Goal: Task Accomplishment & Management: Manage account settings

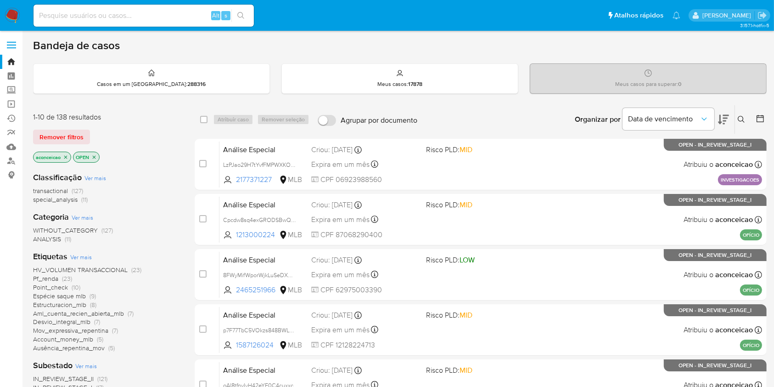
click at [66, 157] on icon "close-filter" at bounding box center [66, 157] width 6 height 6
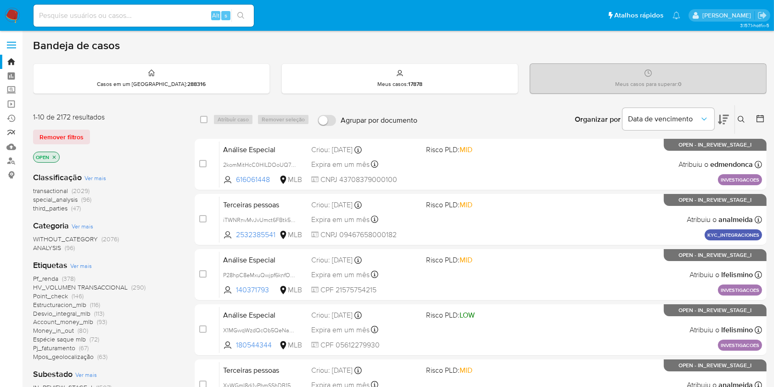
click at [15, 128] on link "relatórios" at bounding box center [54, 132] width 109 height 14
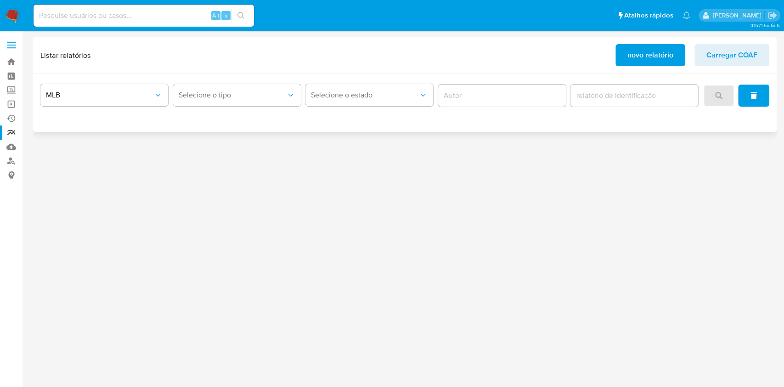
click at [746, 52] on span "Carregar COAF" at bounding box center [731, 55] width 51 height 20
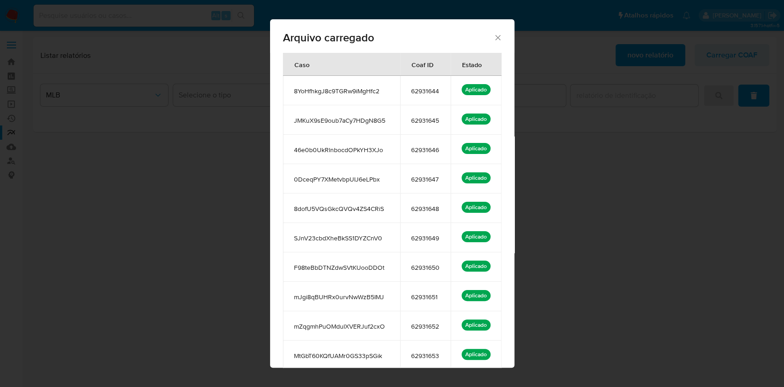
click at [493, 40] on icon "Fechar" at bounding box center [497, 37] width 9 height 9
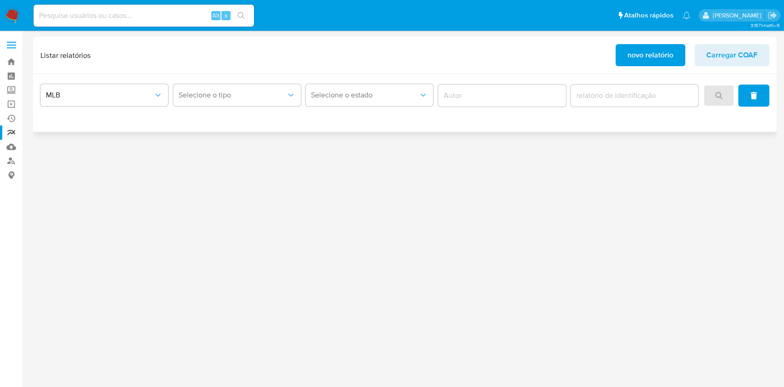
click at [730, 68] on div "Listar relatórios novo relatório Carregar COAF" at bounding box center [404, 55] width 743 height 37
click at [736, 58] on span "Carregar COAF" at bounding box center [731, 55] width 51 height 20
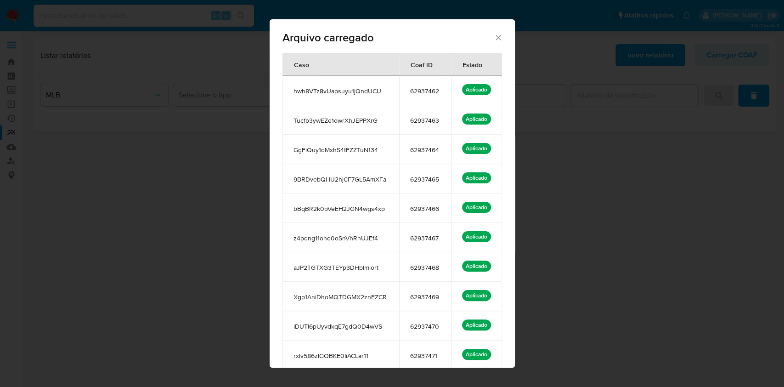
click at [494, 39] on icon "Fechar" at bounding box center [498, 37] width 9 height 9
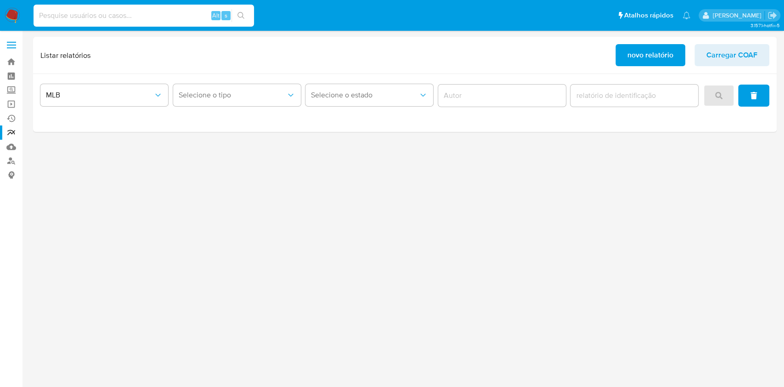
click at [106, 11] on input at bounding box center [144, 16] width 220 height 12
paste input "46e0b0UkRlnbocdOPkYH3XJo"
type input "46e0b0UkRlnbocdOPkYH3XJo"
click at [241, 11] on button "search-icon" at bounding box center [240, 15] width 19 height 13
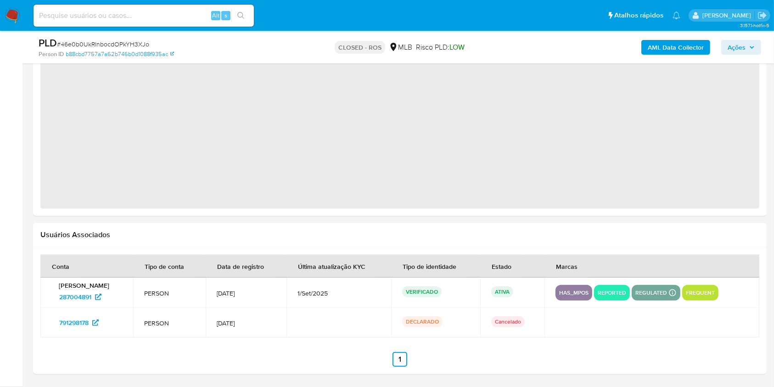
select select "10"
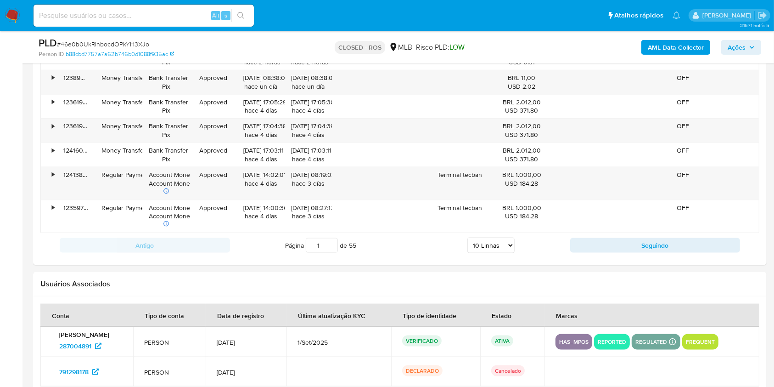
scroll to position [1226, 0]
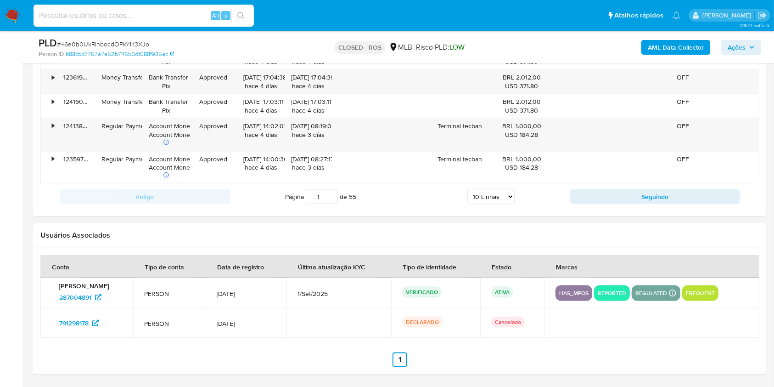
click at [180, 14] on input at bounding box center [144, 16] width 220 height 12
paste input "7Y5ltApcvAYMcalxK6QAvFxm"
type input "7Y5ltApcvAYMcalxK6QAvFxm"
click at [239, 17] on icon "search-icon" at bounding box center [240, 15] width 7 height 7
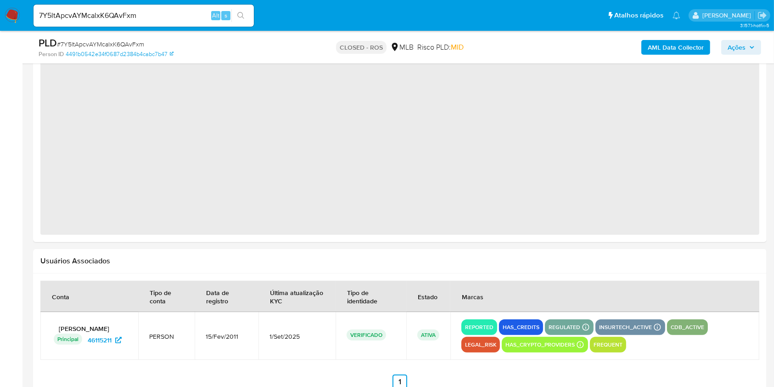
select select "10"
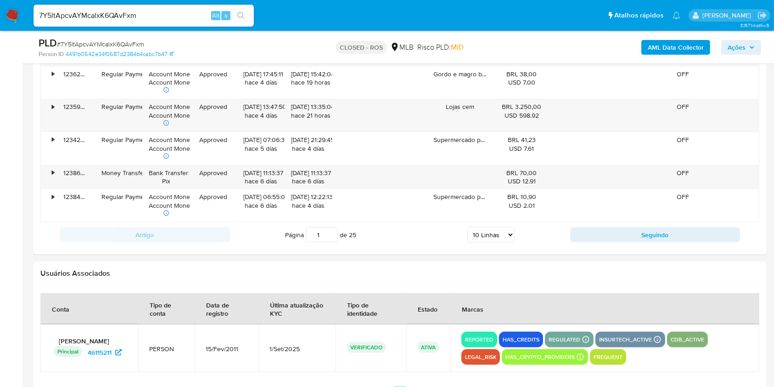
scroll to position [1220, 0]
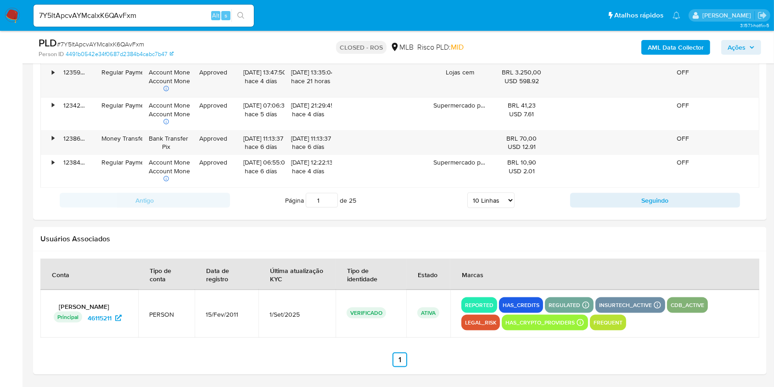
click at [152, 15] on input "7Y5ltApcvAYMcalxK6QAvFxm" at bounding box center [144, 16] width 220 height 12
paste input "8dofU5VQsGkcQVQv4ZS4CRiS"
type input "8dofU5VQsGkcQVQv4ZS4CRiS"
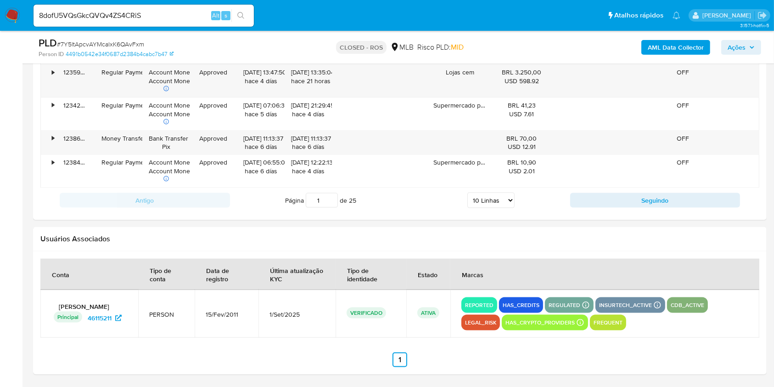
click at [242, 17] on icon "search-icon" at bounding box center [240, 15] width 7 height 7
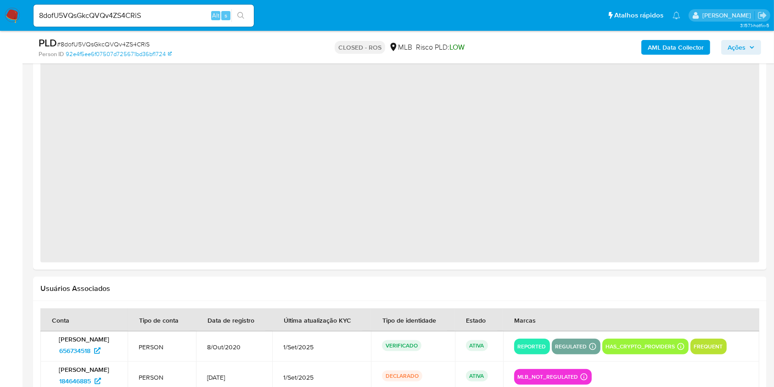
select select "10"
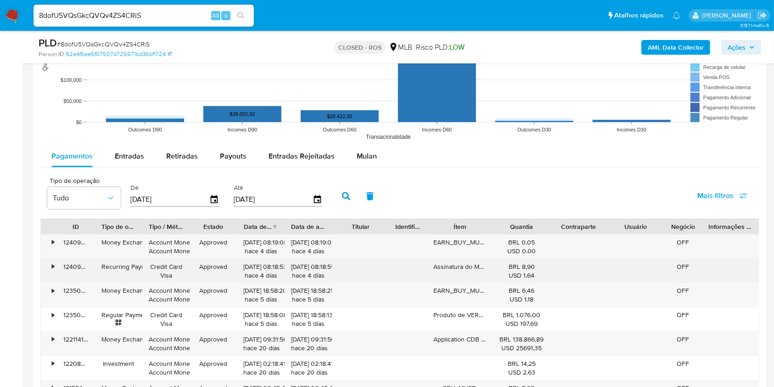
scroll to position [1179, 0]
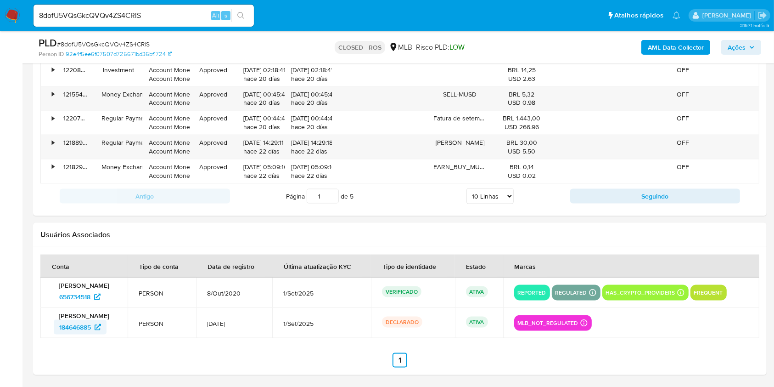
click at [85, 327] on span "184646885" at bounding box center [75, 327] width 32 height 15
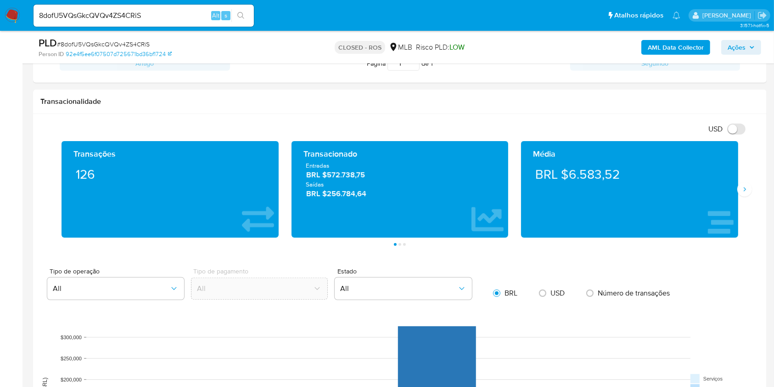
scroll to position [444, 0]
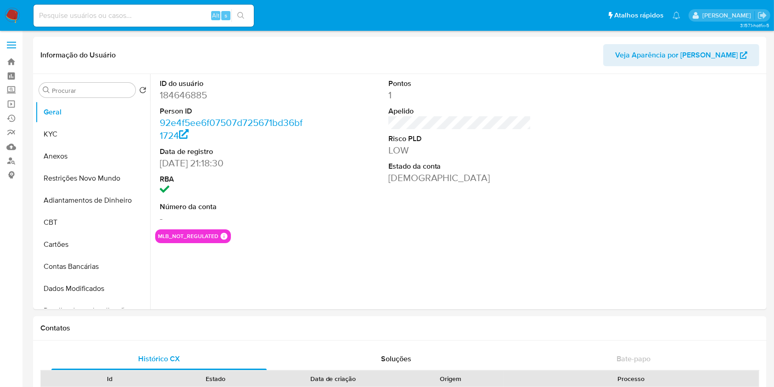
select select "10"
click at [354, 182] on div "ID do usuário 184646885 Person ID 92e4f5ee6f07507d725671bd36bf1724 Data de regi…" at bounding box center [459, 151] width 609 height 155
click at [737, 266] on icon "Criar caso manual" at bounding box center [733, 270] width 11 height 11
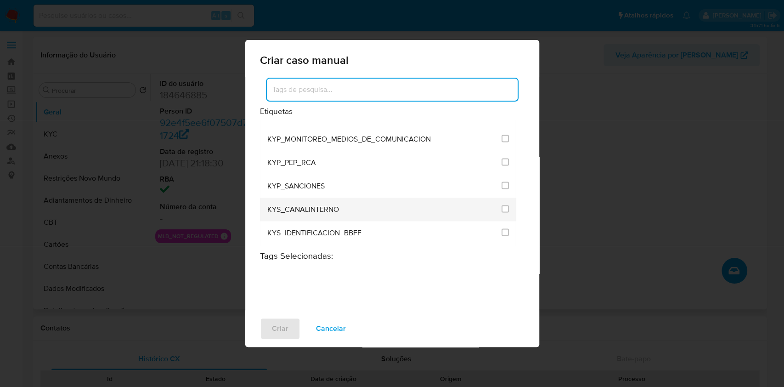
scroll to position [1102, 0]
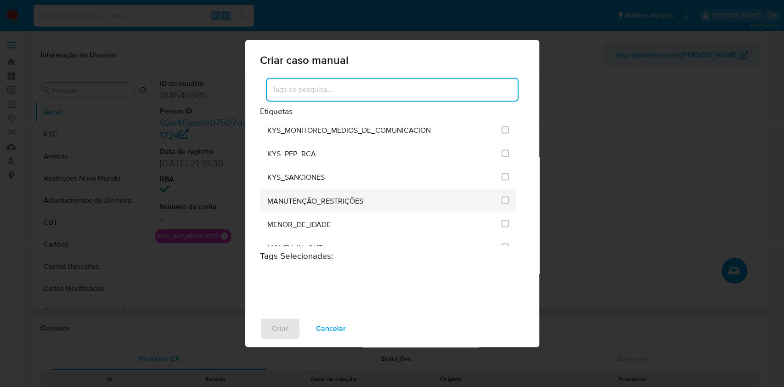
click at [503, 195] on div at bounding box center [504, 199] width 7 height 9
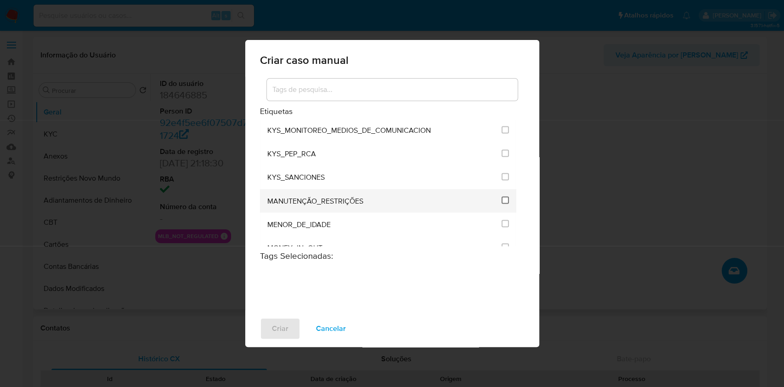
click at [502, 199] on input "2407" at bounding box center [504, 199] width 7 height 7
checkbox input "true"
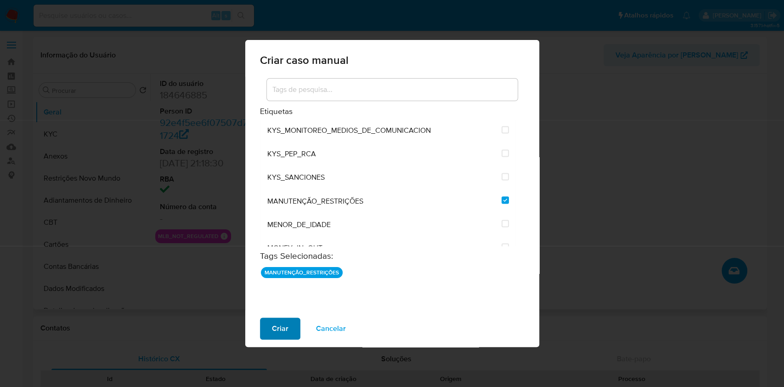
click at [287, 326] on span "Criar" at bounding box center [280, 328] width 17 height 20
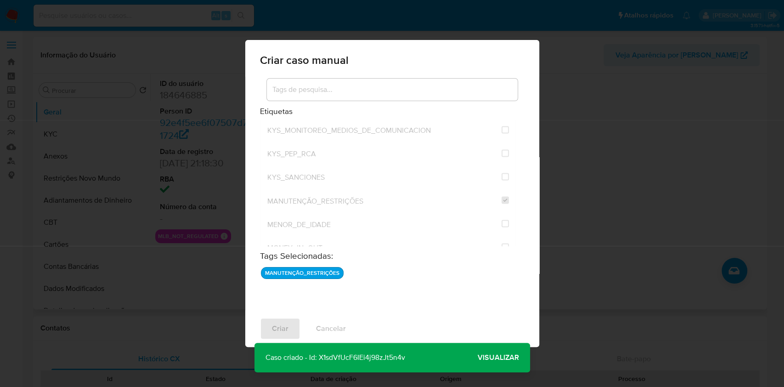
click at [491, 357] on span "Visualizar" at bounding box center [498, 357] width 41 height 0
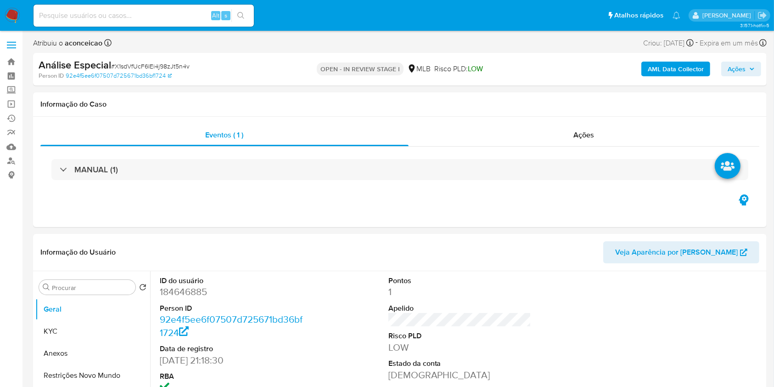
select select "10"
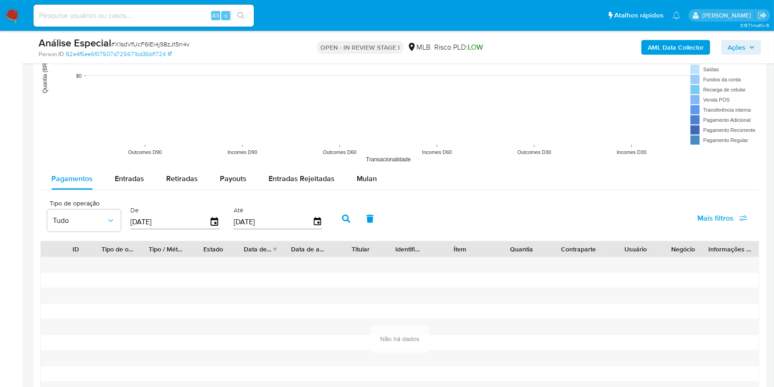
scroll to position [1381, 0]
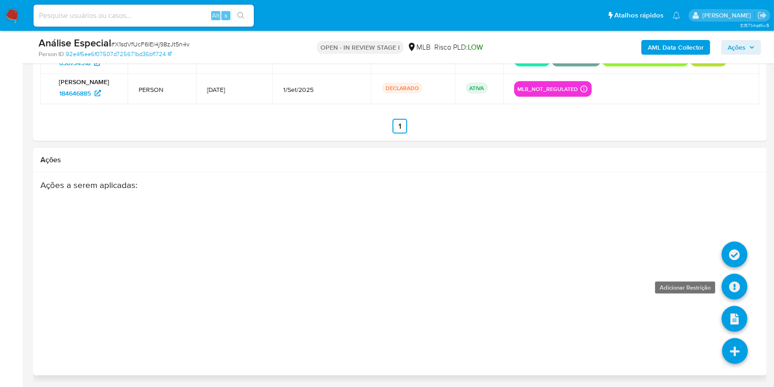
click at [733, 284] on icon at bounding box center [735, 287] width 26 height 26
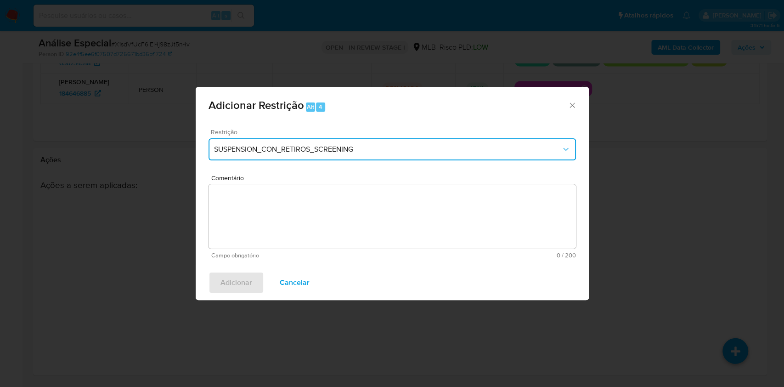
click at [321, 153] on span "SUSPENSION_CON_RETIROS_SCREENING" at bounding box center [387, 149] width 347 height 9
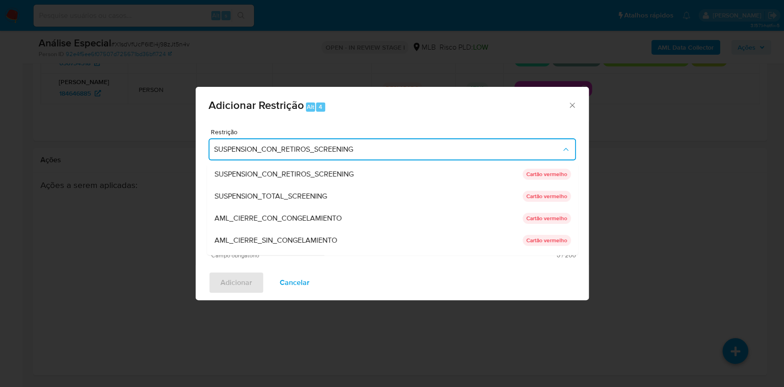
drag, startPoint x: 293, startPoint y: 241, endPoint x: 303, endPoint y: 246, distance: 11.1
click at [293, 241] on span "AML_CIERRE_SIN_CONGELAMIENTO" at bounding box center [275, 240] width 123 height 9
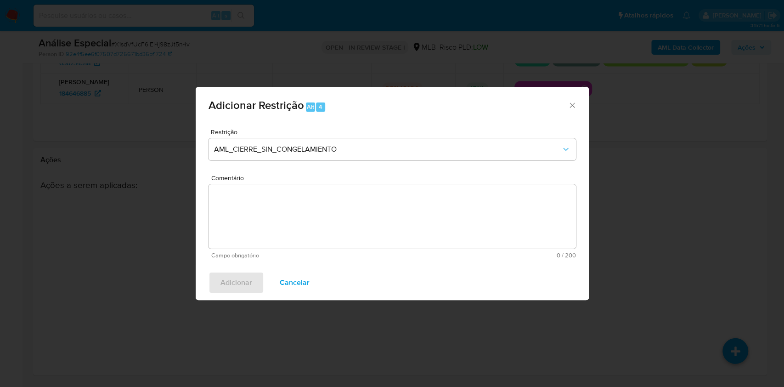
click at [326, 245] on textarea "Comentário" at bounding box center [391, 216] width 367 height 64
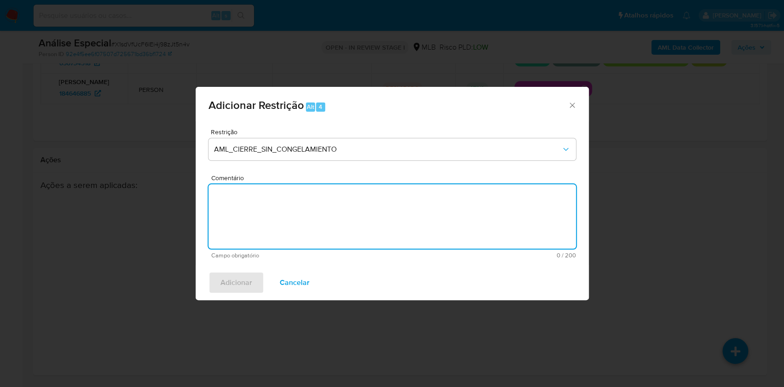
click at [246, 215] on textarea "Comentário" at bounding box center [391, 216] width 367 height 64
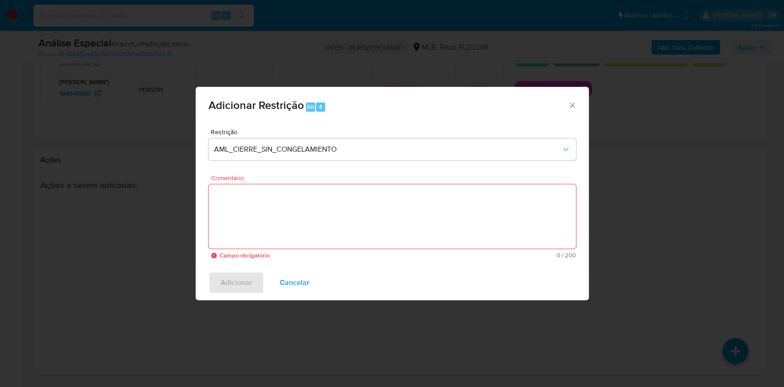
click at [369, 237] on textarea "Comentário" at bounding box center [391, 216] width 367 height 64
paste textarea "184646885"
click at [301, 199] on textarea "184646885" at bounding box center [391, 216] width 367 height 64
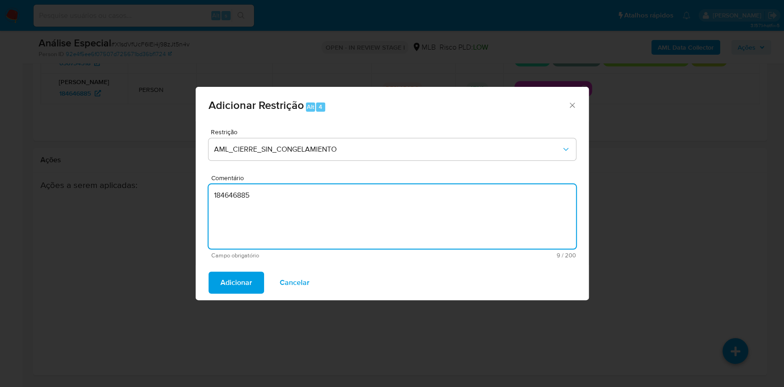
click at [301, 199] on textarea "184646885" at bounding box center [391, 216] width 367 height 64
paste textarea "Deliberação para encerrar o relacionamento. NÃO INFORMAR AO USUÁRIO QUE SE TRAT…"
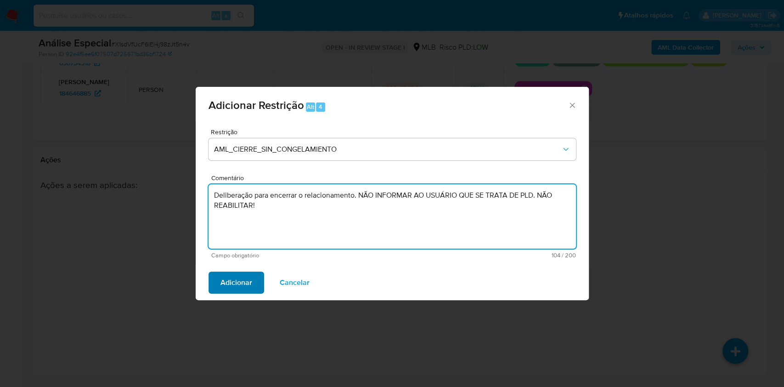
type textarea "Deliberação para encerrar o relacionamento. NÃO INFORMAR AO USUÁRIO QUE SE TRAT…"
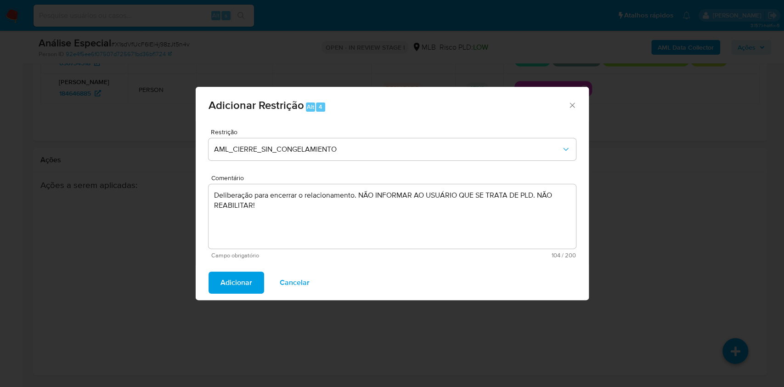
click at [242, 287] on span "Adicionar" at bounding box center [236, 282] width 32 height 20
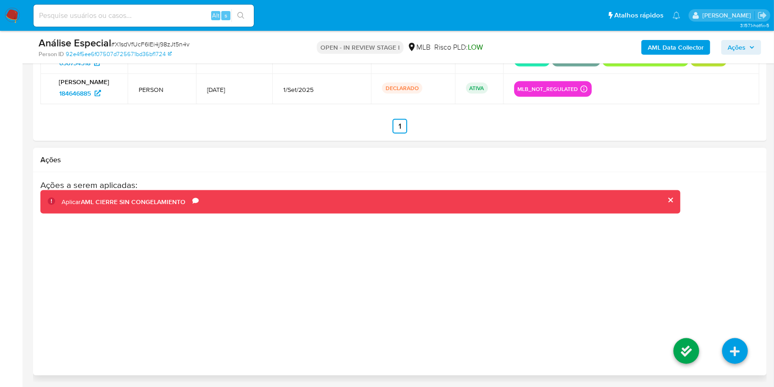
click at [697, 362] on li at bounding box center [686, 351] width 49 height 51
click at [692, 354] on icon at bounding box center [687, 351] width 26 height 26
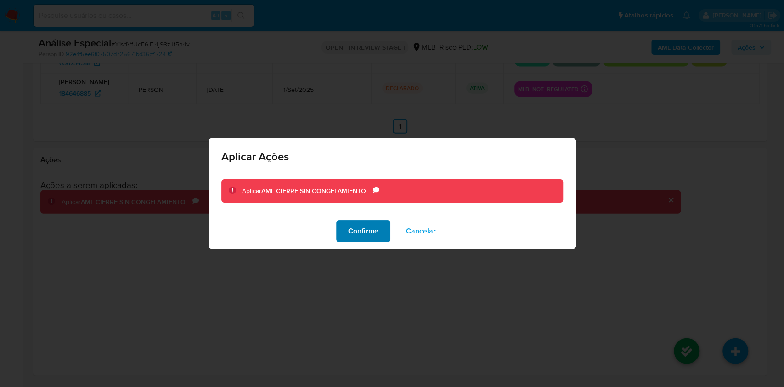
click at [371, 235] on span "Confirme" at bounding box center [363, 231] width 30 height 20
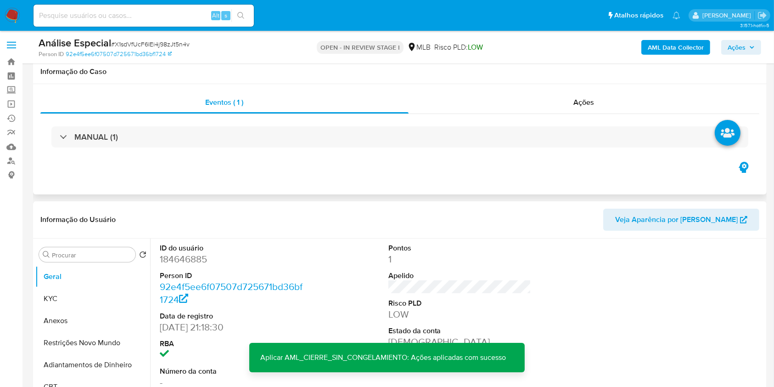
scroll to position [122, 0]
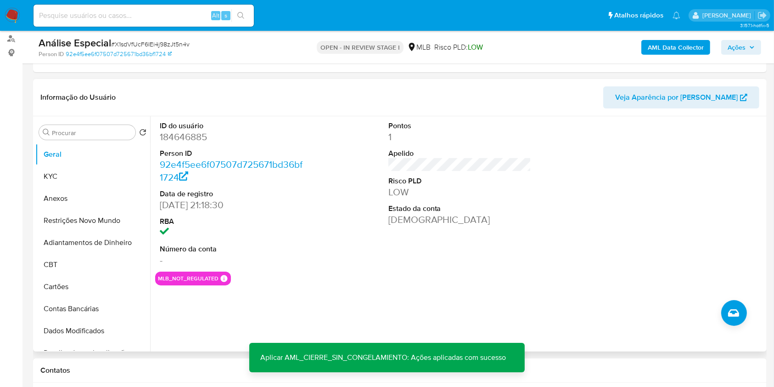
drag, startPoint x: 470, startPoint y: 136, endPoint x: 555, endPoint y: 107, distance: 90.0
click at [470, 135] on dd "1" at bounding box center [459, 136] width 143 height 13
click at [730, 43] on span "Ações" at bounding box center [737, 47] width 18 height 15
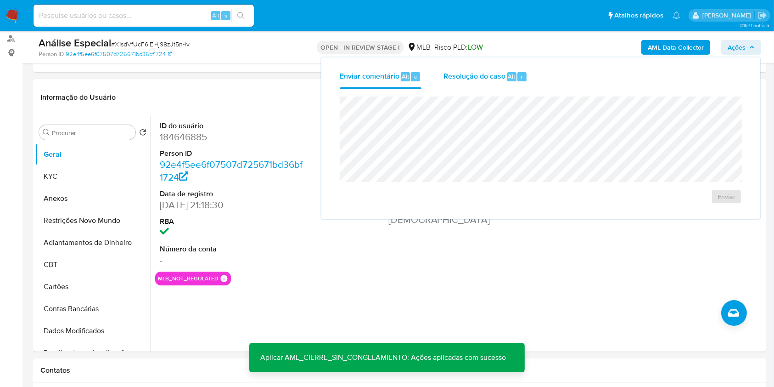
click at [496, 74] on span "Resolução do caso" at bounding box center [475, 76] width 62 height 11
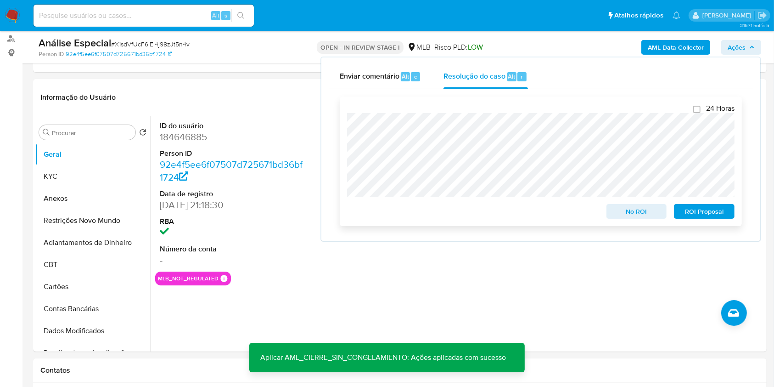
click at [639, 217] on span "No ROI" at bounding box center [637, 211] width 48 height 13
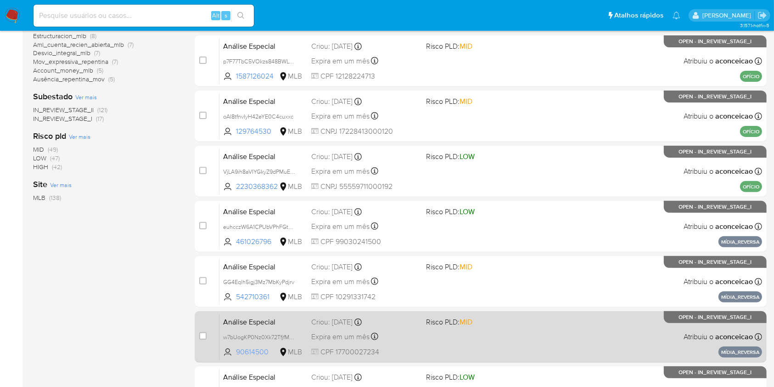
scroll to position [32, 0]
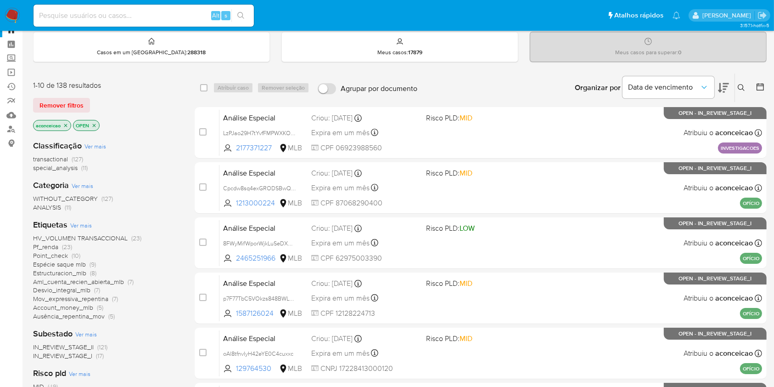
click at [725, 90] on icon at bounding box center [723, 87] width 11 height 11
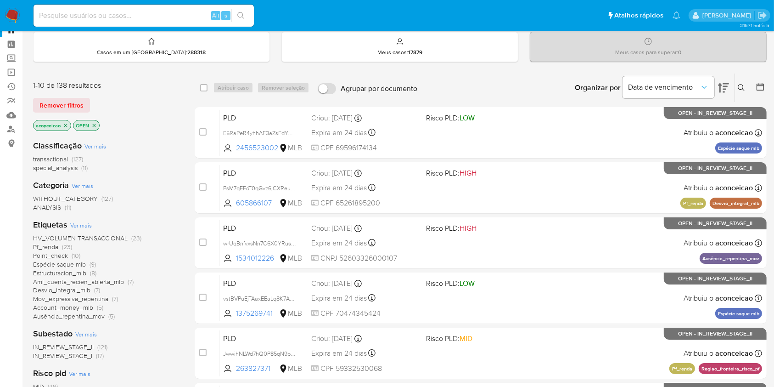
click at [725, 90] on icon at bounding box center [723, 87] width 11 height 11
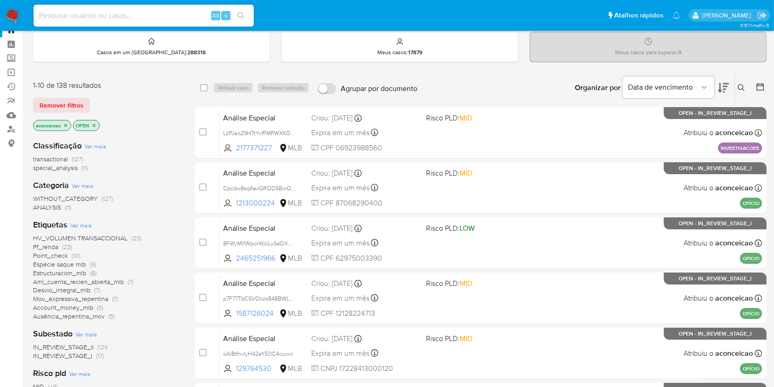
click at [109, 235] on span "HV_VOLUMEN TRANSACCIONAL" at bounding box center [80, 237] width 95 height 9
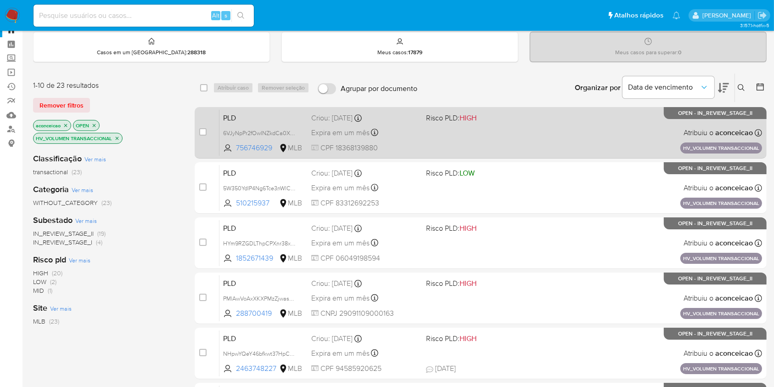
click at [465, 139] on div "PLD 6VJyNpPr2fOwINZkdCa0XsUd 756746929 MLB Risco PLD: HIGH Criou: 14/08/2025 Cr…" at bounding box center [490, 132] width 543 height 46
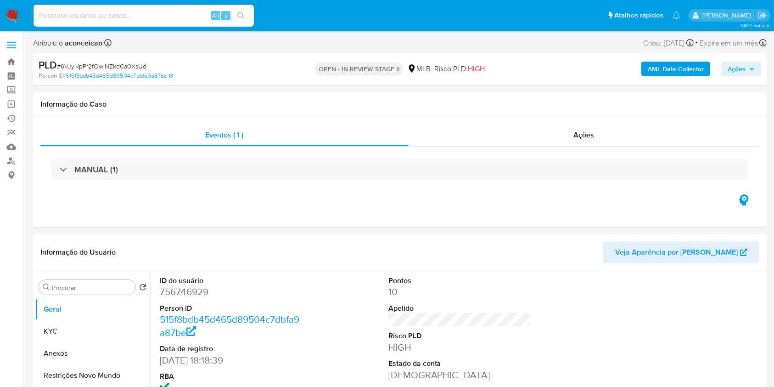
select select "10"
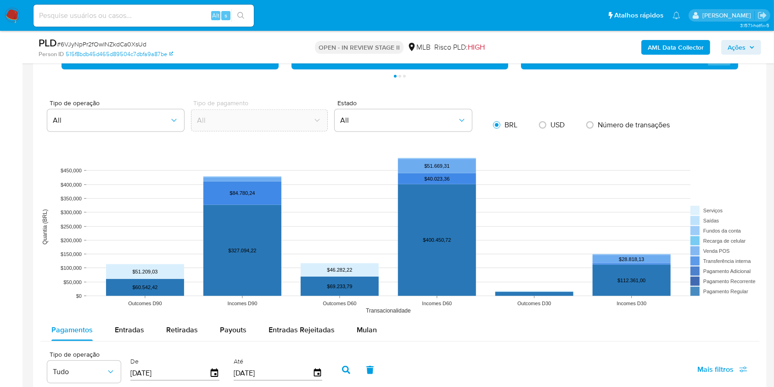
scroll to position [857, 0]
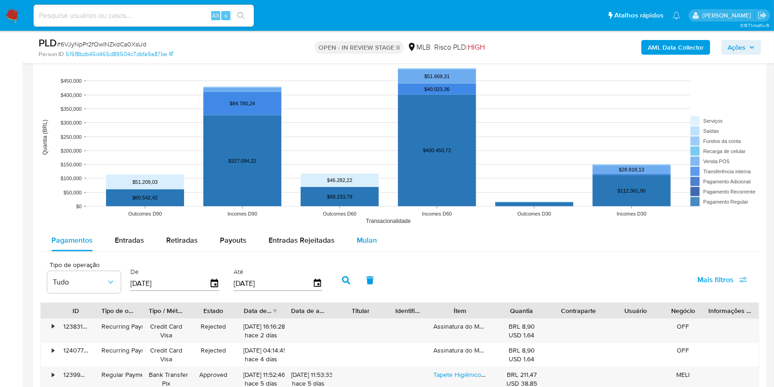
click at [382, 236] on button "Mulan" at bounding box center [367, 240] width 42 height 22
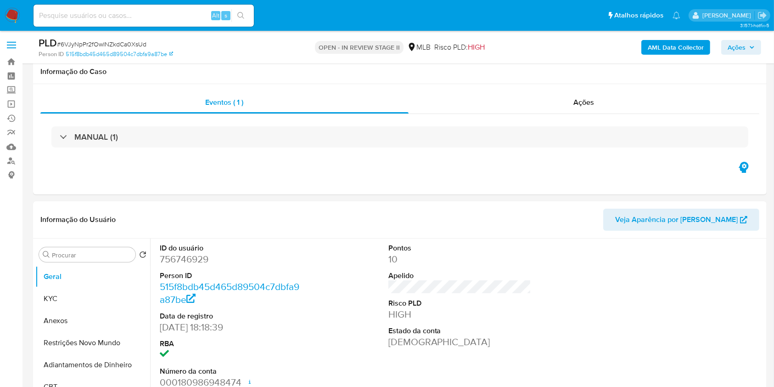
scroll to position [245, 0]
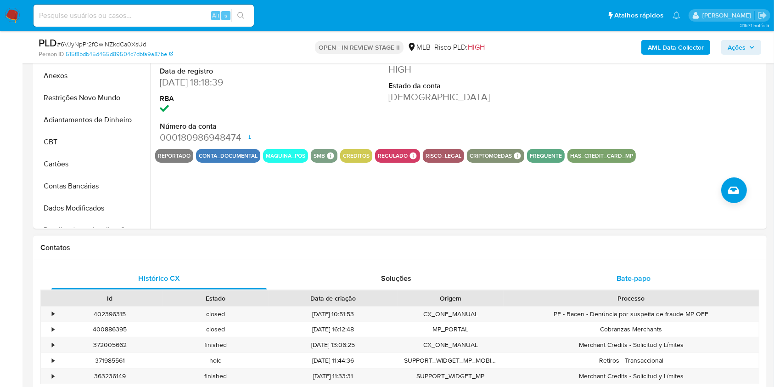
click at [624, 266] on div "Histórico CX Soluções Bate-papo Id Estado Data de criação Origem Processo • 402…" at bounding box center [400, 348] width 734 height 177
click at [627, 274] on span "Bate-papo" at bounding box center [634, 278] width 34 height 11
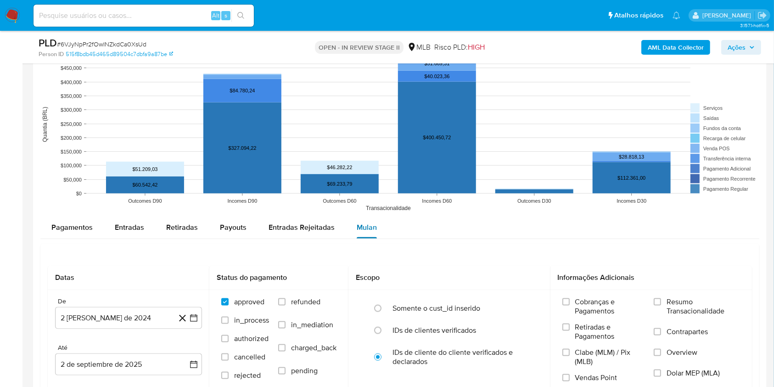
scroll to position [1040, 0]
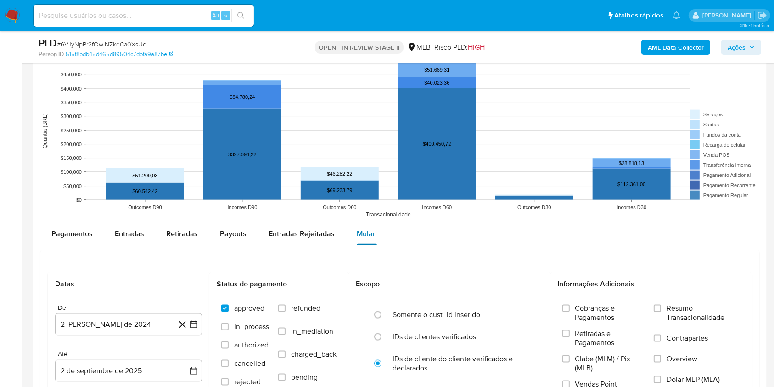
click at [369, 231] on span "Mulan" at bounding box center [367, 233] width 20 height 11
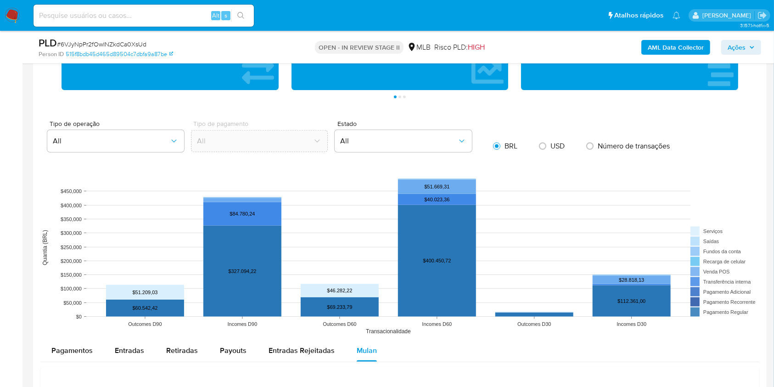
scroll to position [918, 0]
